Goal: Task Accomplishment & Management: Manage account settings

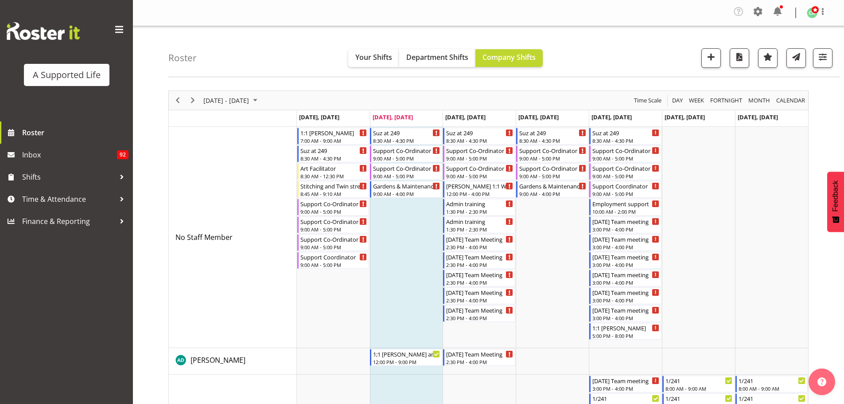
click at [263, 56] on div "Roster Your Shifts Department Shifts Company Shifts All Locations Clear [STREET…" at bounding box center [503, 51] width 671 height 51
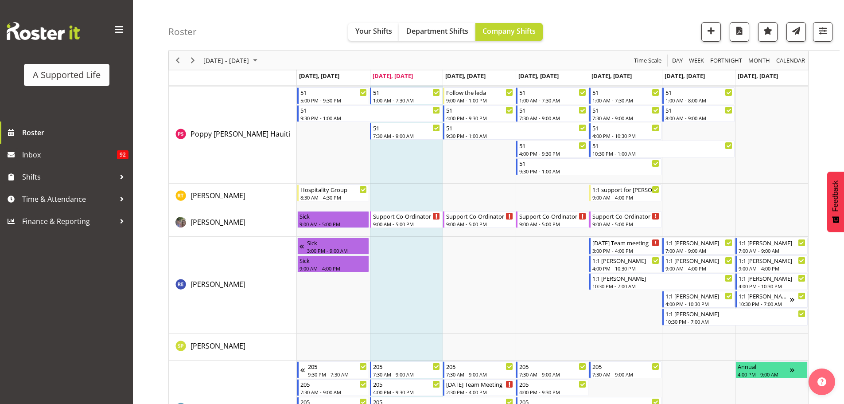
scroll to position [3987, 0]
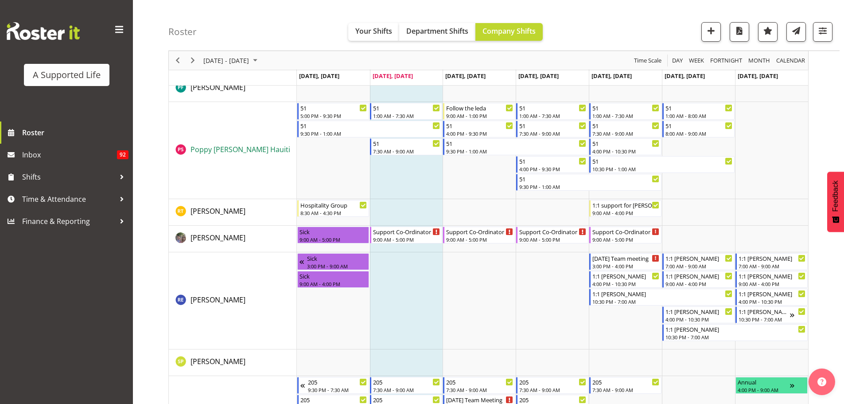
click at [230, 145] on span "Poppy [PERSON_NAME] Hauiti" at bounding box center [241, 149] width 100 height 10
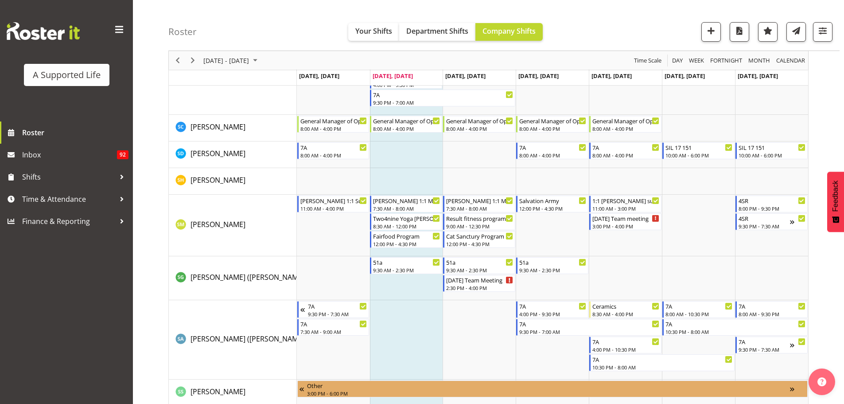
scroll to position [4519, 0]
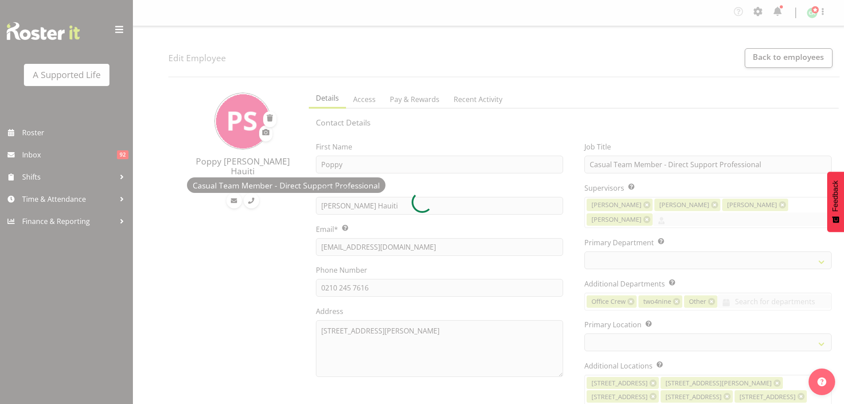
select select "TimelineWeek"
select select
select select "959"
